Goal: Information Seeking & Learning: Learn about a topic

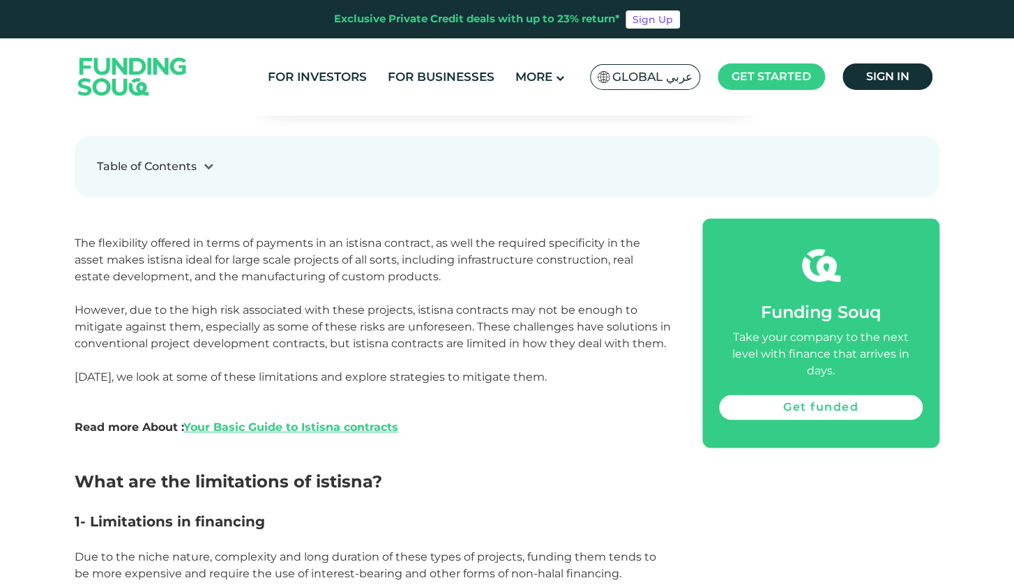
scroll to position [627, 0]
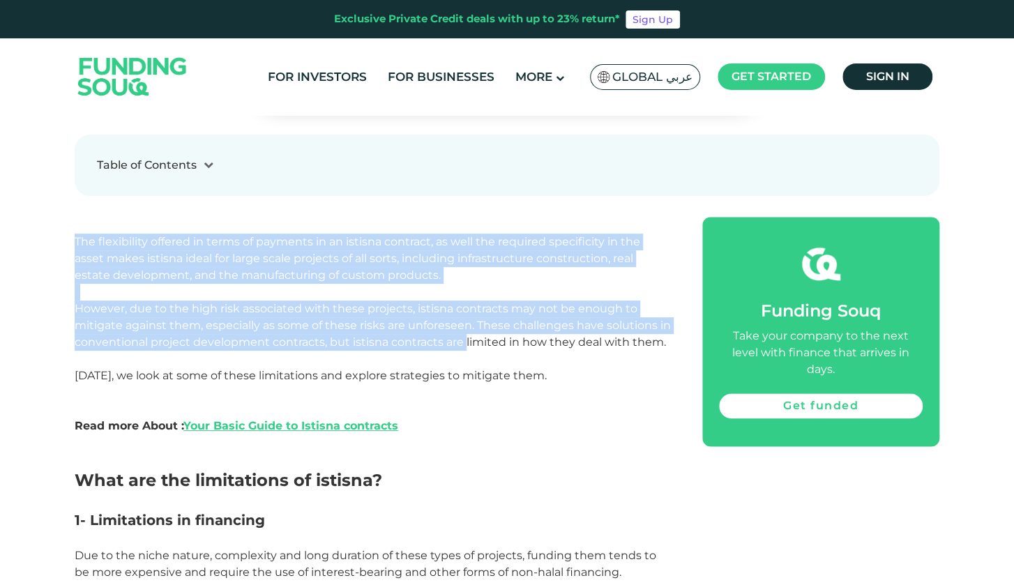
drag, startPoint x: 78, startPoint y: 235, endPoint x: 463, endPoint y: 349, distance: 401.2
click at [463, 349] on span "However, due to the high risk associated with these projects, istisna contracts…" at bounding box center [373, 325] width 596 height 47
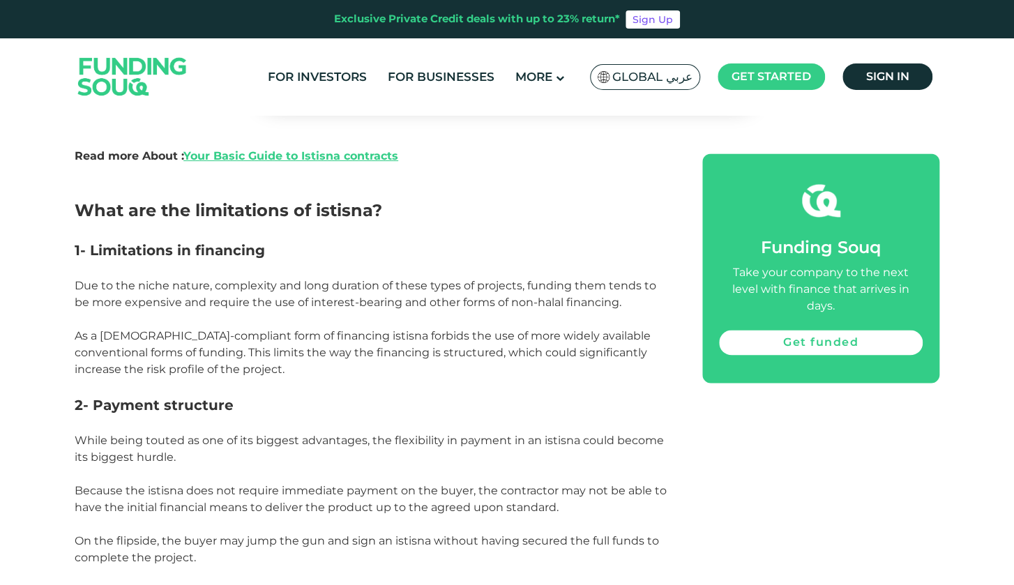
scroll to position [906, 0]
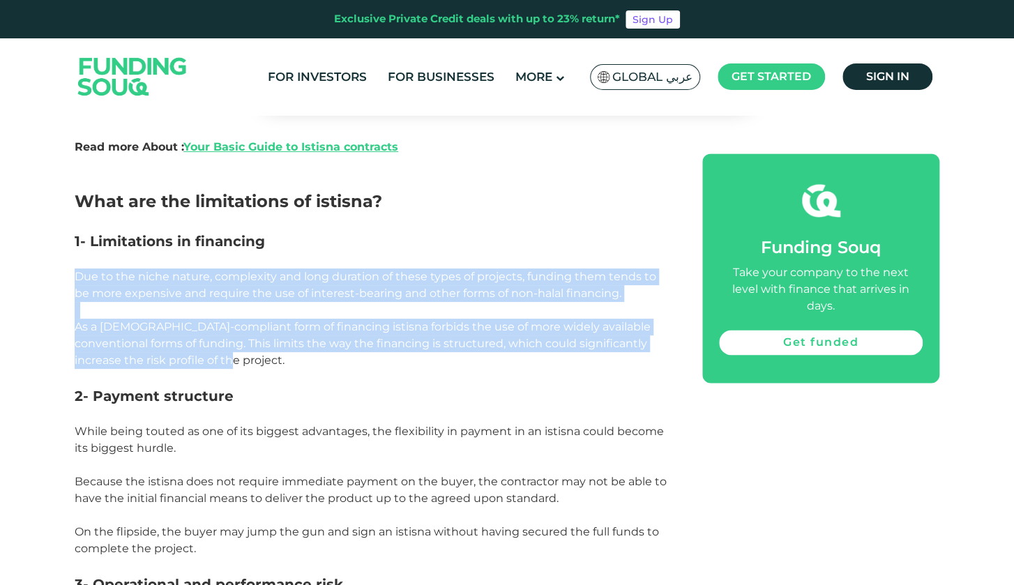
drag, startPoint x: 76, startPoint y: 278, endPoint x: 455, endPoint y: 364, distance: 388.8
click at [455, 364] on p "As a [DEMOGRAPHIC_DATA]-compliant form of financing istisna forbids the use of …" at bounding box center [373, 344] width 596 height 50
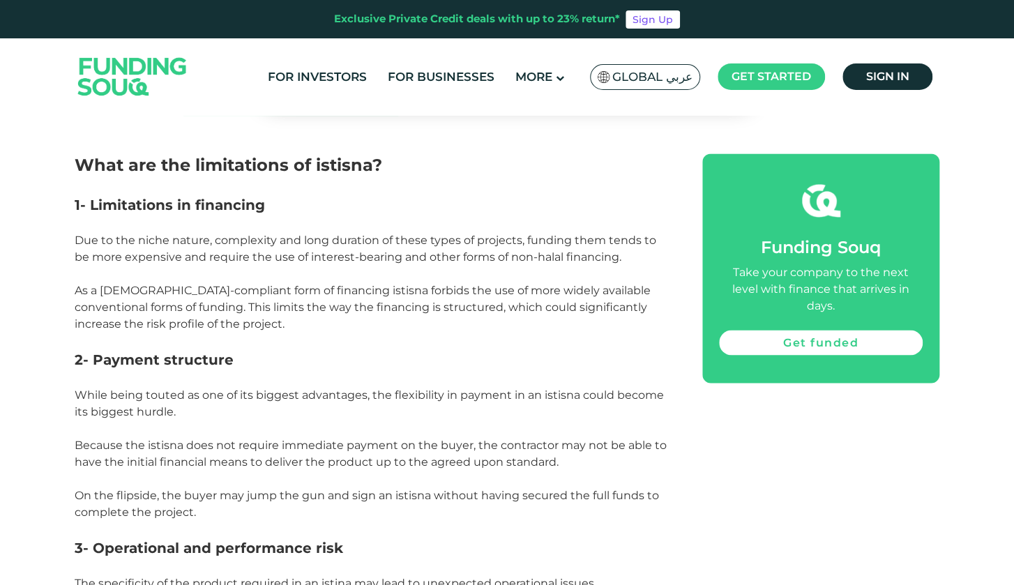
scroll to position [976, 0]
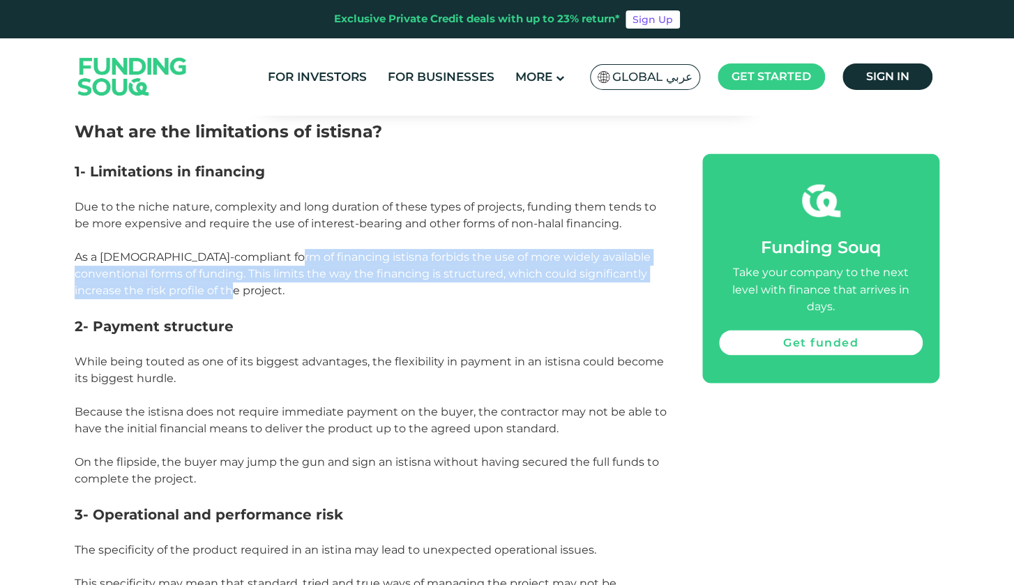
drag, startPoint x: 274, startPoint y: 250, endPoint x: 273, endPoint y: 292, distance: 41.8
click at [273, 292] on p "As a [DEMOGRAPHIC_DATA]-compliant form of financing istisna forbids the use of …" at bounding box center [373, 274] width 596 height 50
click at [156, 284] on span "As a [DEMOGRAPHIC_DATA]-compliant form of financing istisna forbids the use of …" at bounding box center [363, 273] width 576 height 47
click at [167, 276] on span "As a [DEMOGRAPHIC_DATA]-compliant form of financing istisna forbids the use of …" at bounding box center [363, 273] width 576 height 47
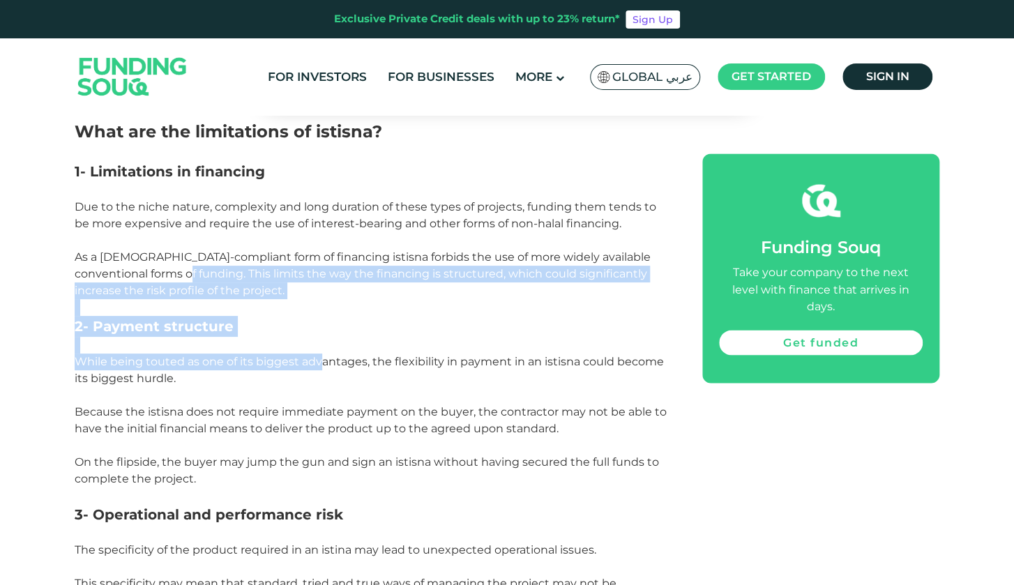
drag, startPoint x: 174, startPoint y: 272, endPoint x: 316, endPoint y: 367, distance: 171.3
click at [317, 367] on span "While being touted as one of its biggest advantages, the flexibility in payment…" at bounding box center [369, 370] width 589 height 30
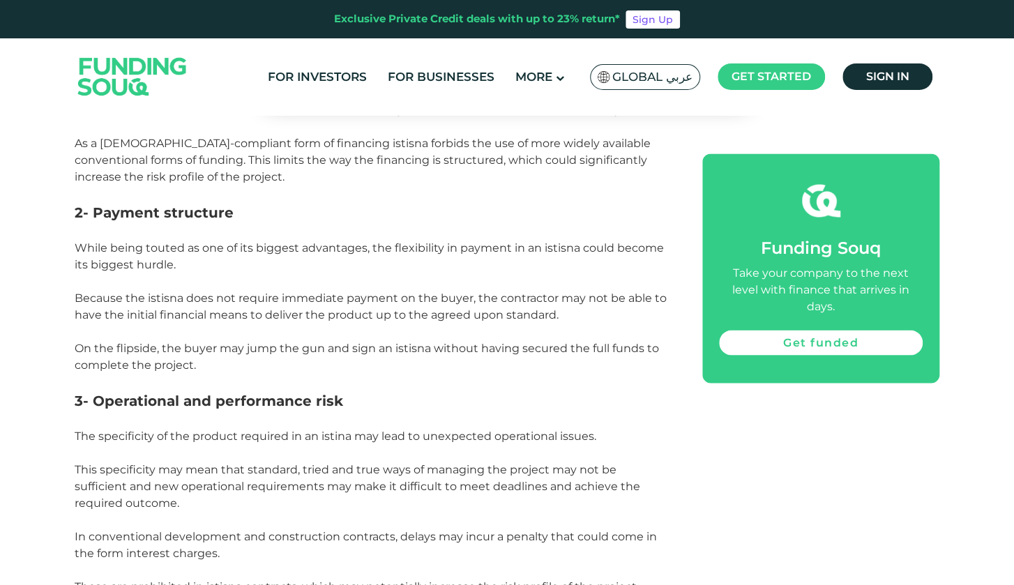
scroll to position [1115, 0]
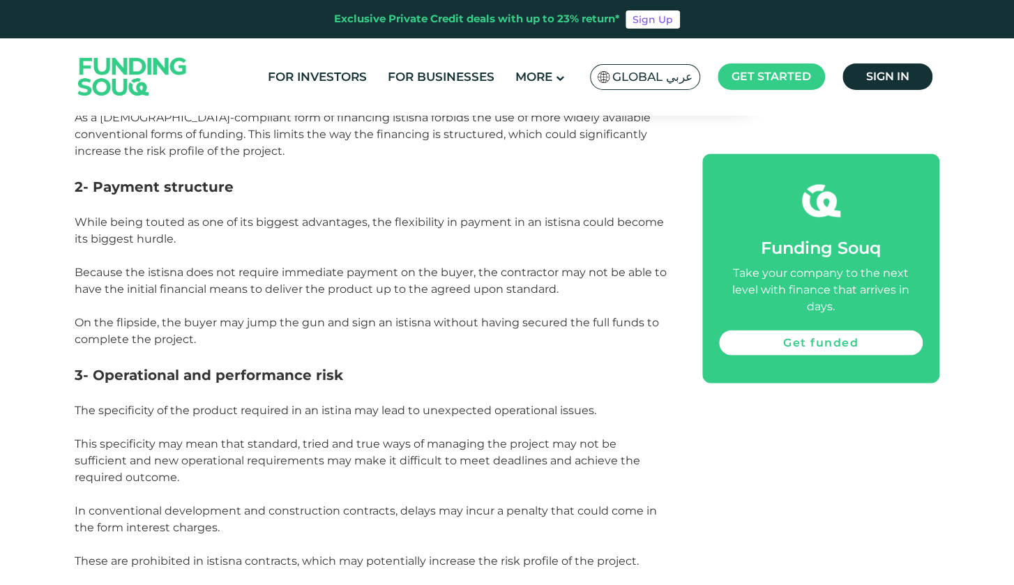
drag, startPoint x: 96, startPoint y: 222, endPoint x: 385, endPoint y: 337, distance: 310.4
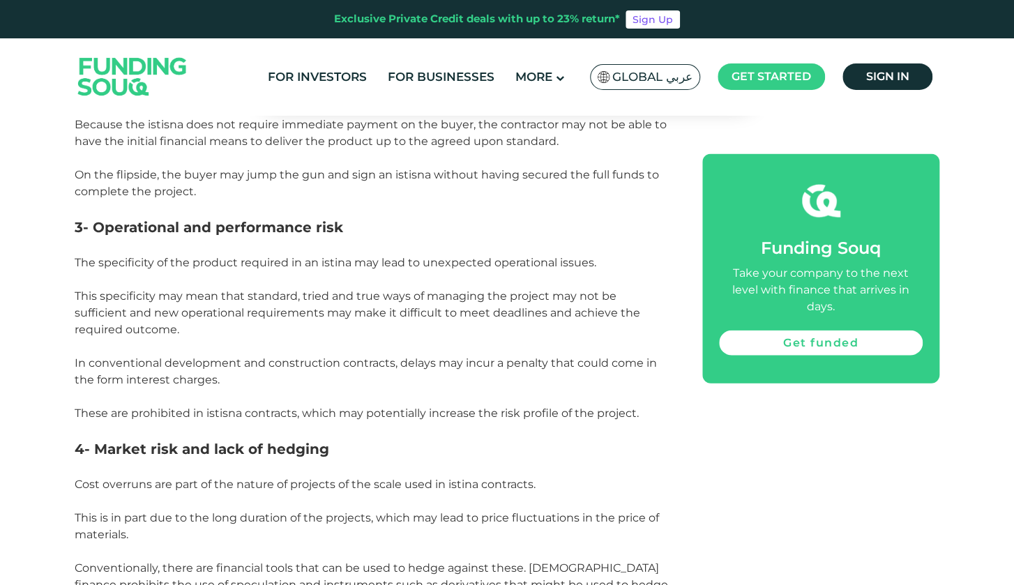
scroll to position [1255, 0]
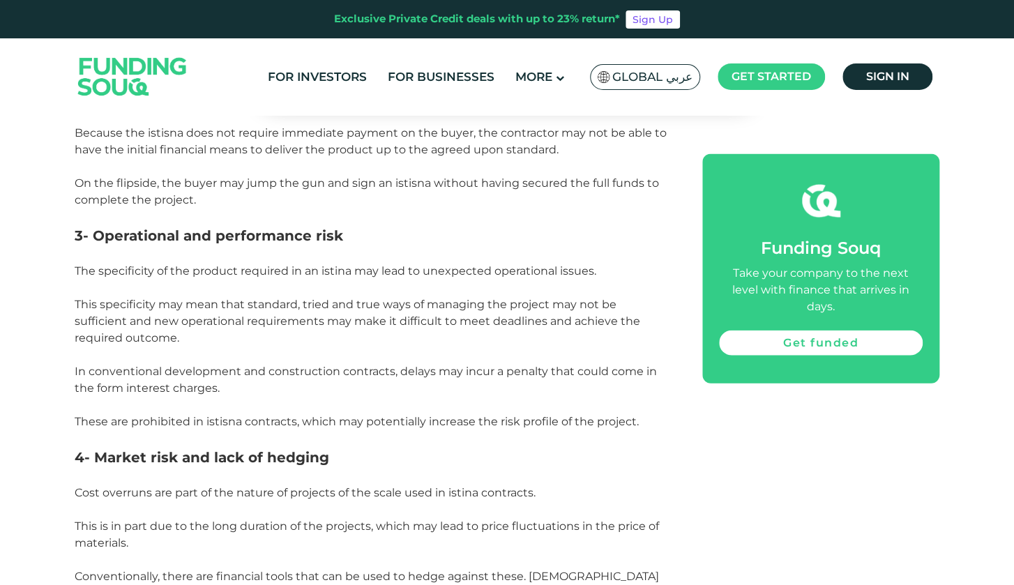
click at [130, 247] on p at bounding box center [373, 254] width 596 height 17
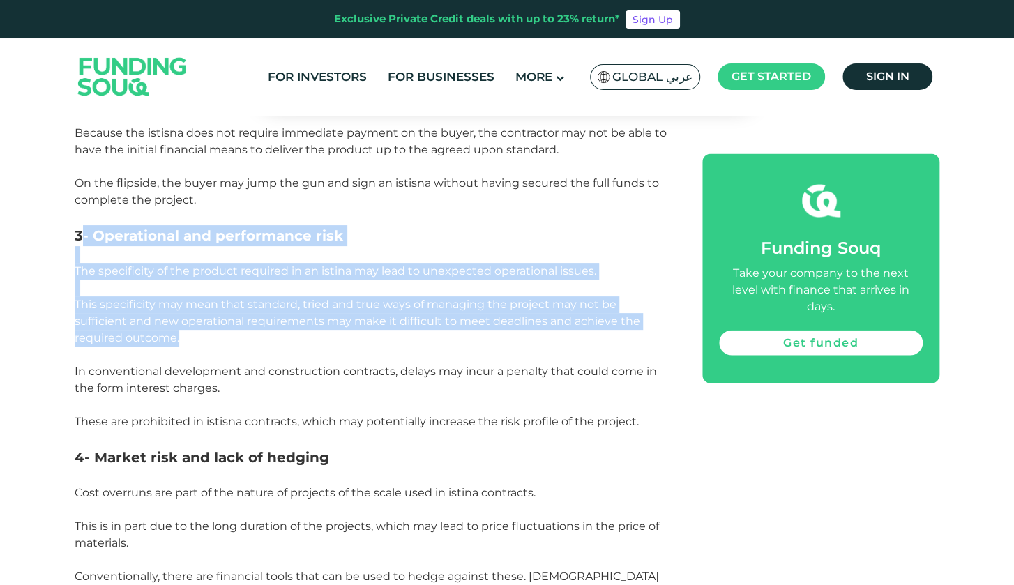
drag, startPoint x: 84, startPoint y: 237, endPoint x: 282, endPoint y: 337, distance: 221.3
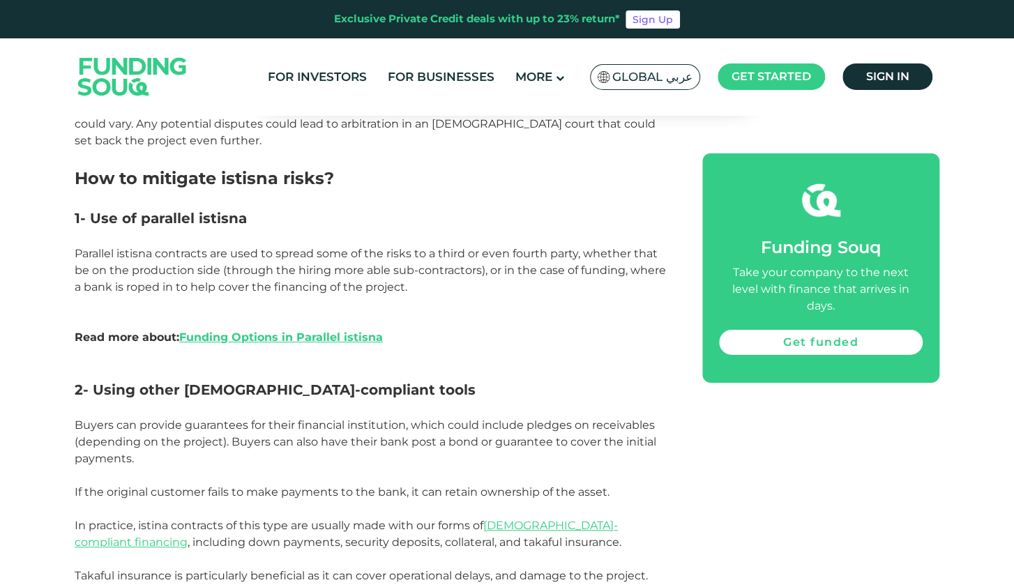
scroll to position [1882, 0]
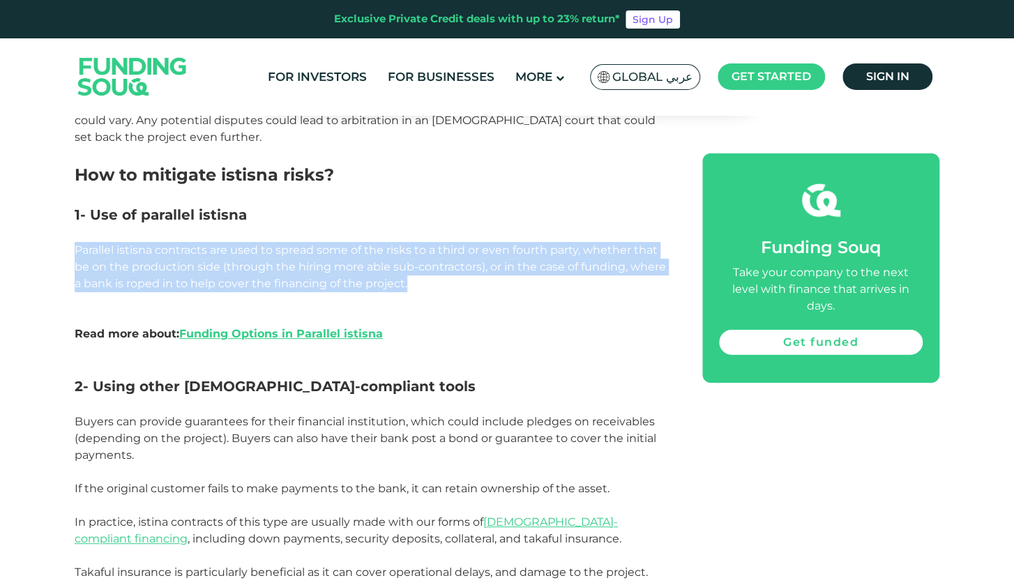
drag, startPoint x: 76, startPoint y: 234, endPoint x: 454, endPoint y: 270, distance: 379.5
click at [454, 270] on p "Parallel istisna contracts are used to spread some of the risks to a third or e…" at bounding box center [373, 267] width 596 height 50
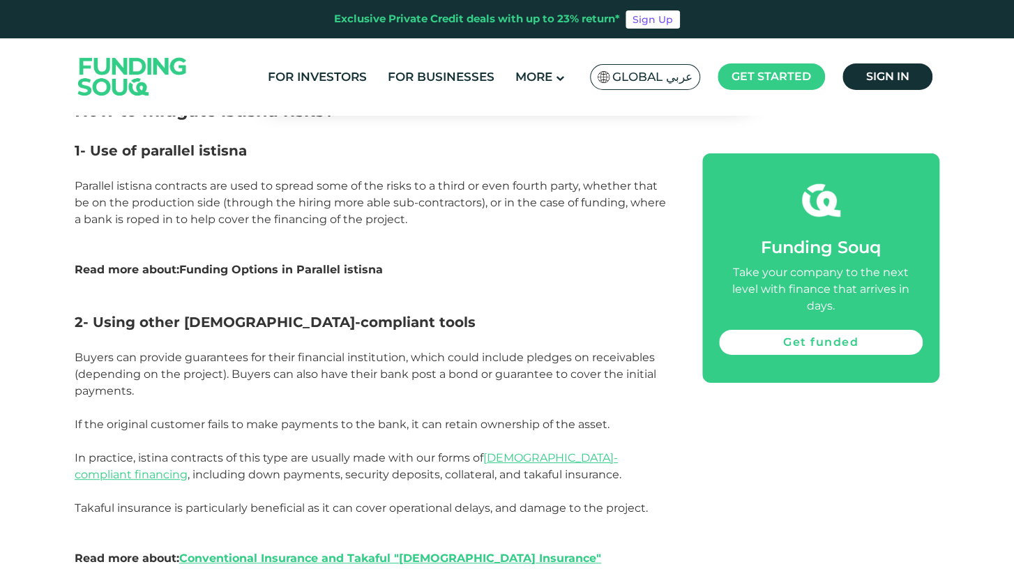
scroll to position [2021, 0]
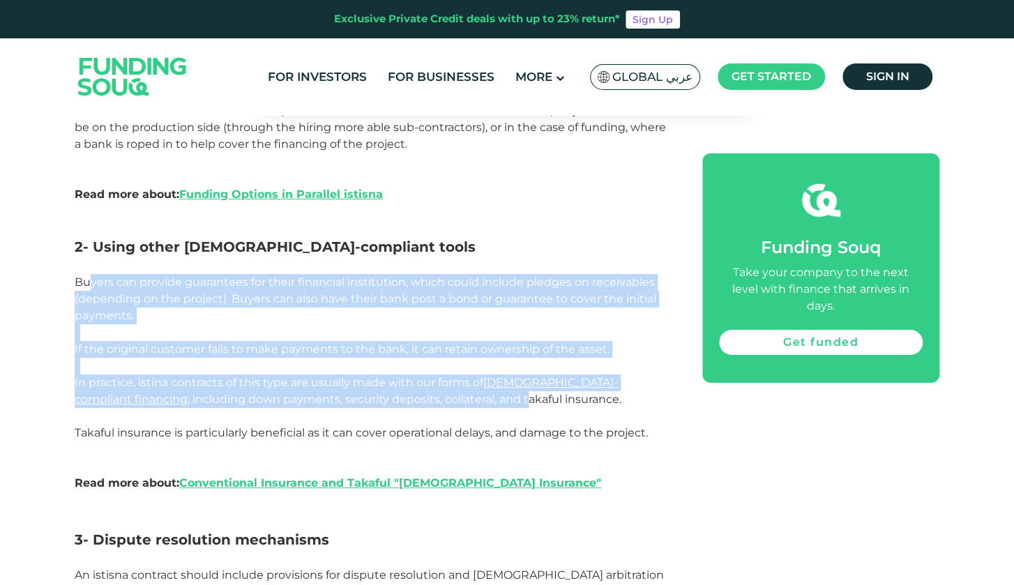
drag, startPoint x: 92, startPoint y: 270, endPoint x: 408, endPoint y: 379, distance: 334.2
click at [408, 379] on span "In practice, istina contracts of this type are usually made with our forms of […" at bounding box center [348, 391] width 546 height 30
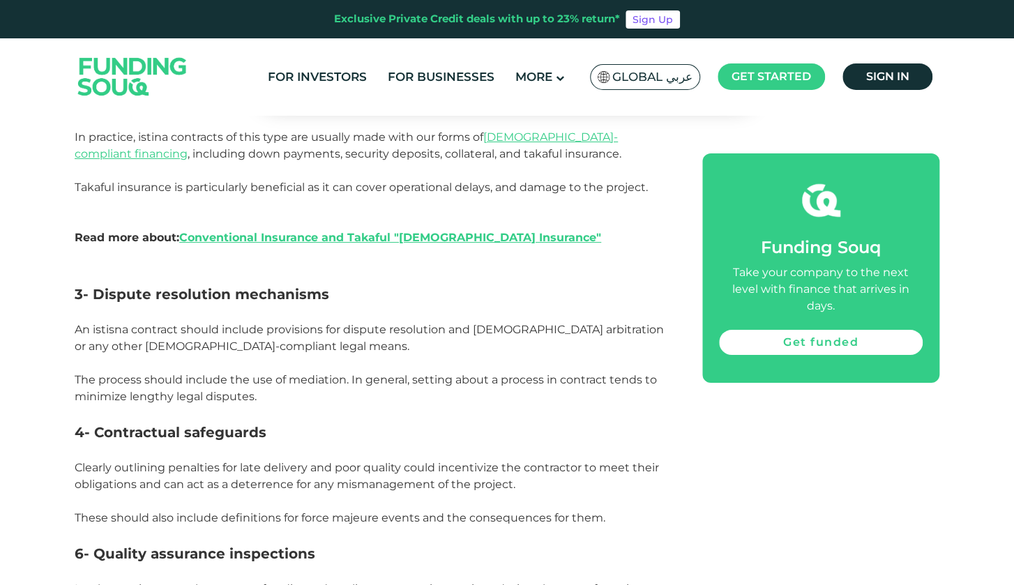
scroll to position [2300, 0]
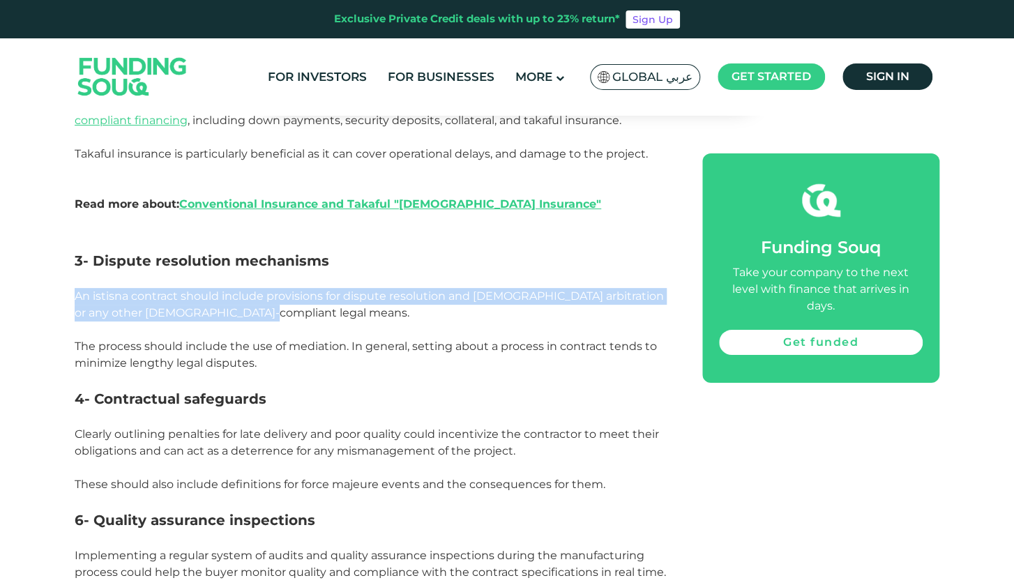
drag, startPoint x: 75, startPoint y: 280, endPoint x: 284, endPoint y: 298, distance: 209.1
click at [284, 298] on p "An istisna contract should include provisions for dispute resolution and [DEMOG…" at bounding box center [373, 304] width 596 height 33
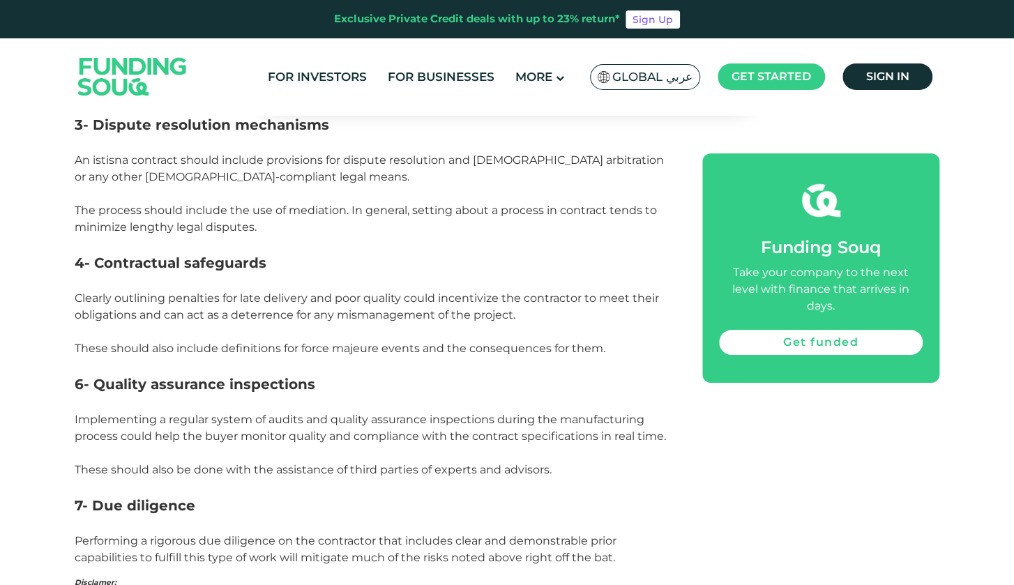
scroll to position [2440, 0]
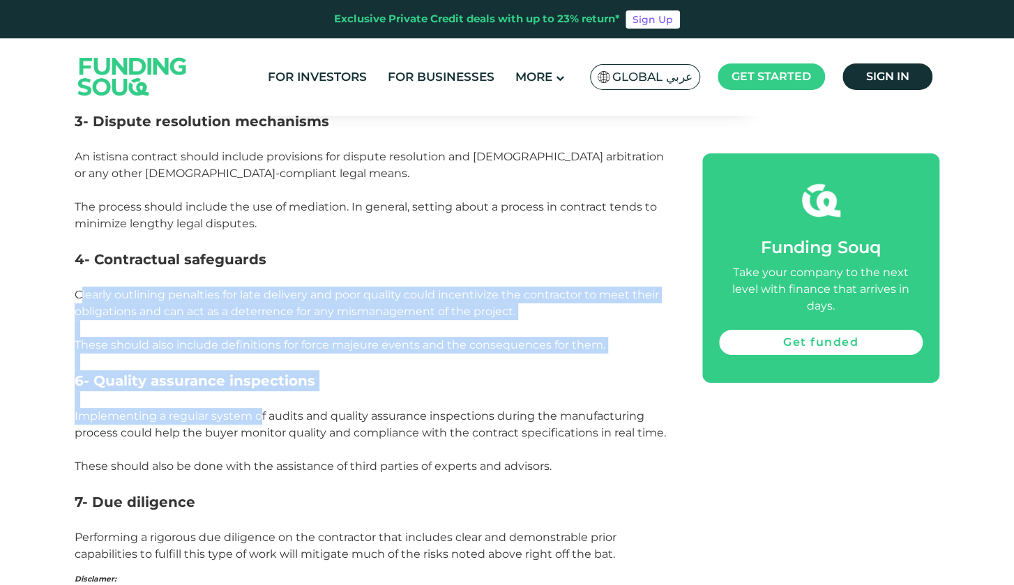
drag, startPoint x: 79, startPoint y: 279, endPoint x: 260, endPoint y: 408, distance: 222.4
click at [260, 408] on p "Implementing a regular system of audits and quality assurance inspections durin…" at bounding box center [373, 424] width 596 height 33
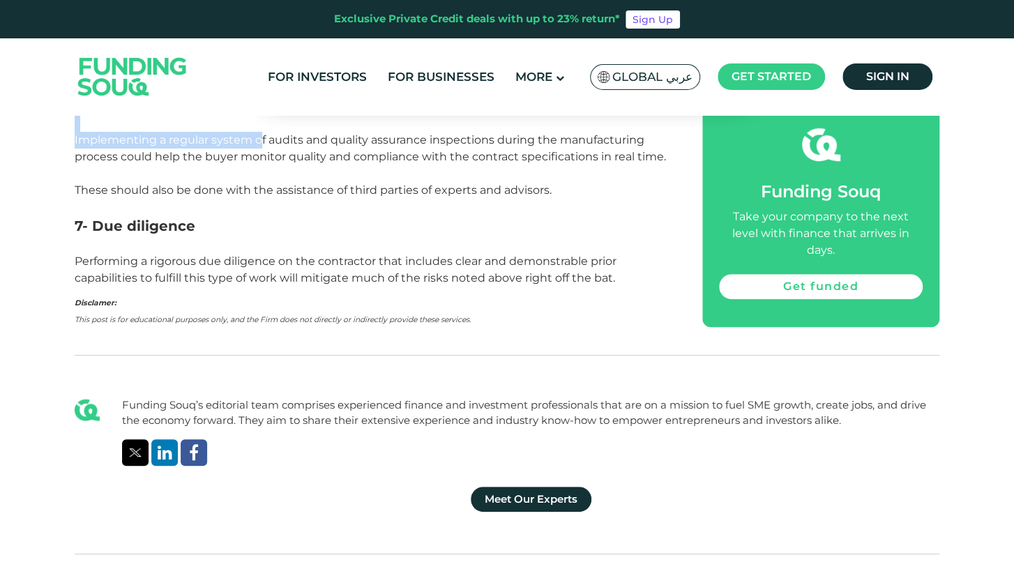
scroll to position [2719, 0]
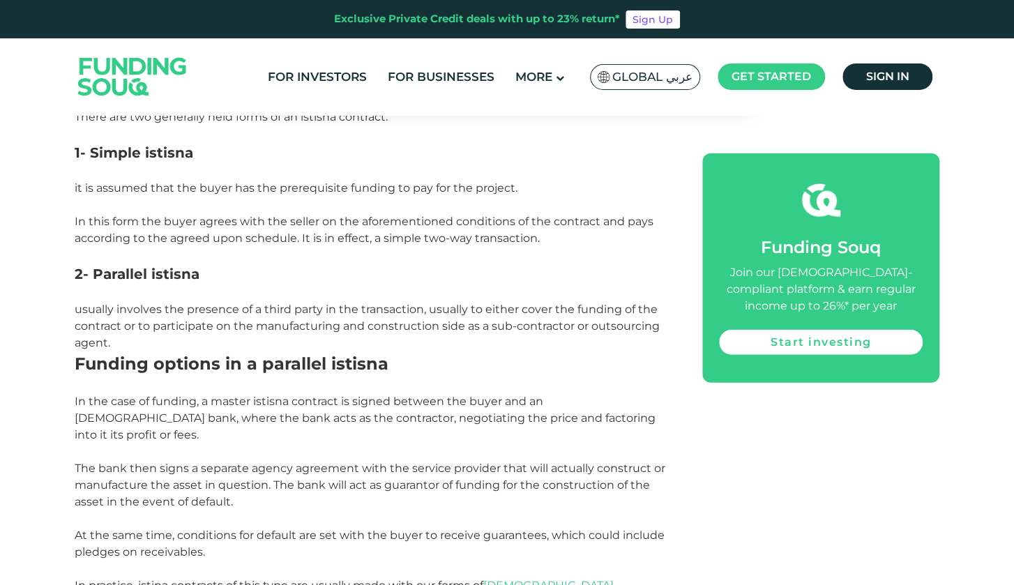
scroll to position [1485, 0]
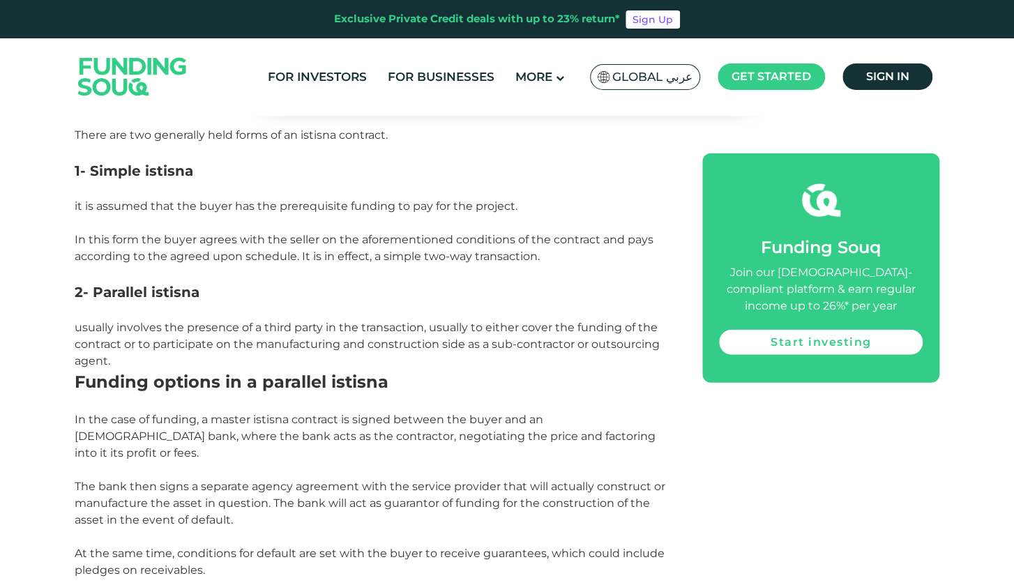
drag, startPoint x: 73, startPoint y: 332, endPoint x: 388, endPoint y: 364, distance: 316.6
click at [388, 364] on div "Home Blog Shariah Compliance 1" at bounding box center [507, 203] width 1014 height 3124
